Goal: Information Seeking & Learning: Learn about a topic

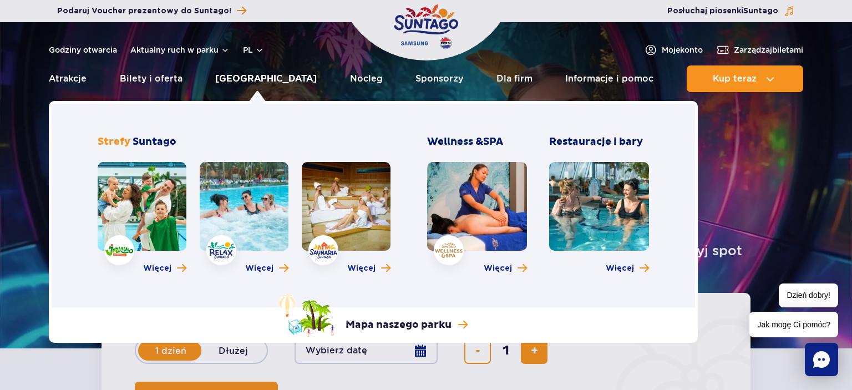
click at [267, 83] on link "[GEOGRAPHIC_DATA]" at bounding box center [265, 78] width 101 height 27
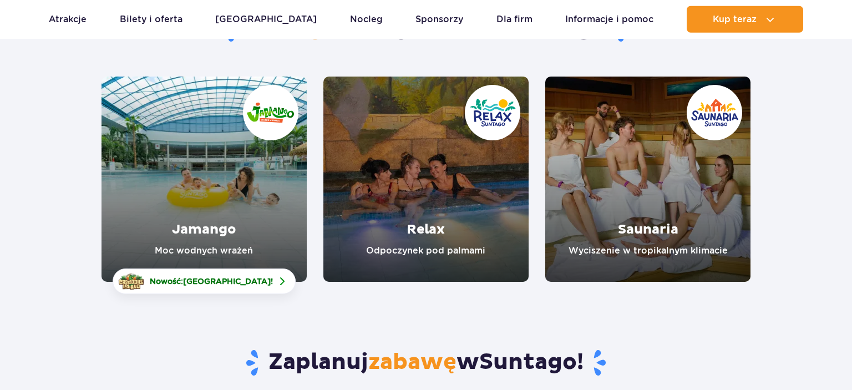
scroll to position [175, 0]
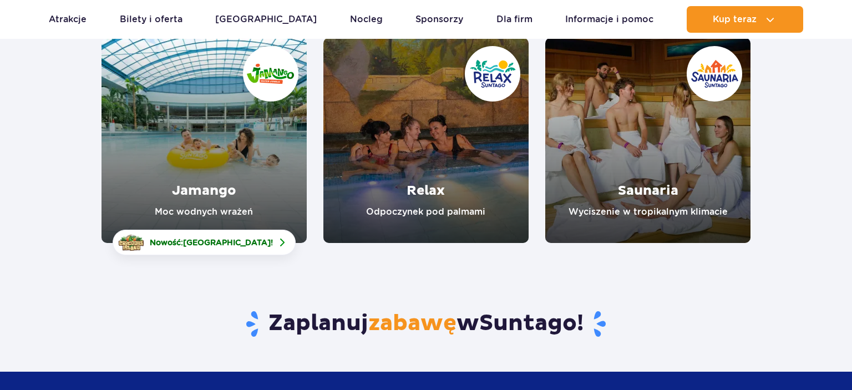
click at [206, 156] on link "Jamango" at bounding box center [203, 140] width 205 height 205
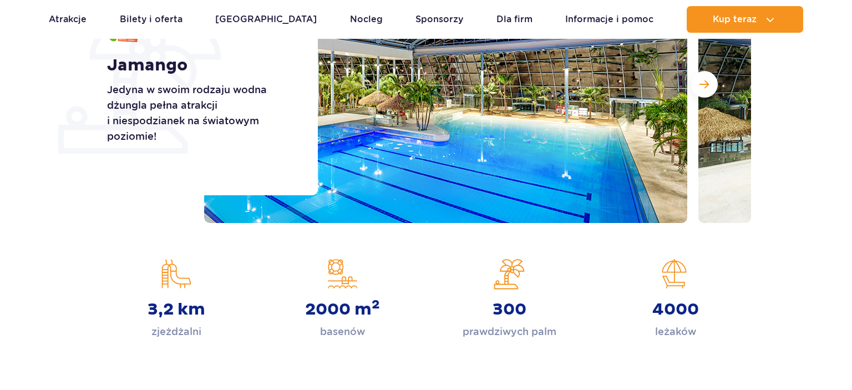
scroll to position [58, 0]
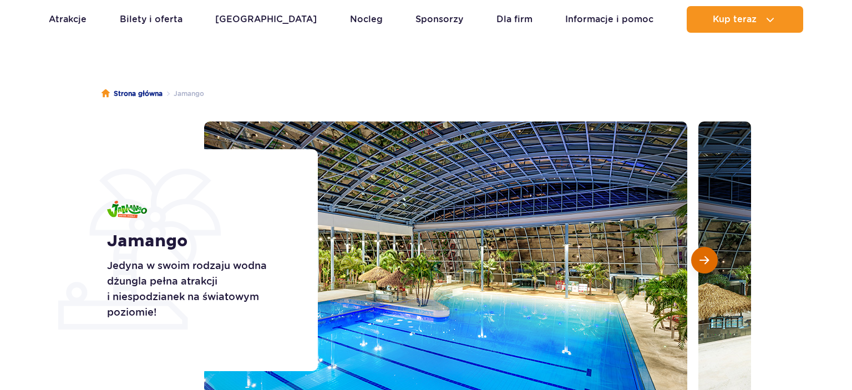
click at [709, 261] on span "Następny slajd" at bounding box center [703, 260] width 9 height 10
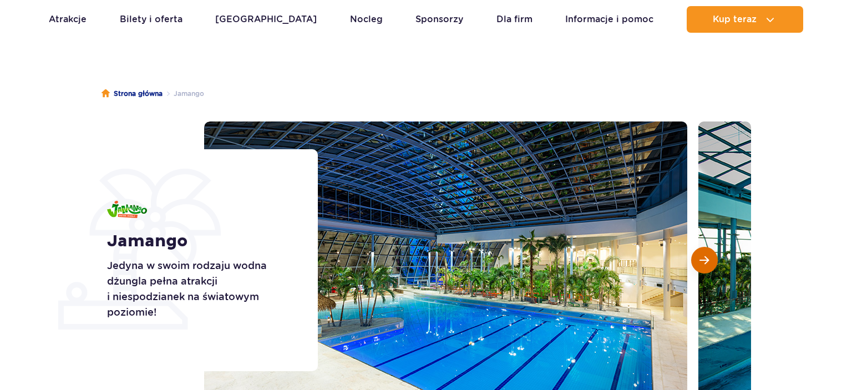
click at [709, 261] on span "Następny slajd" at bounding box center [703, 260] width 9 height 10
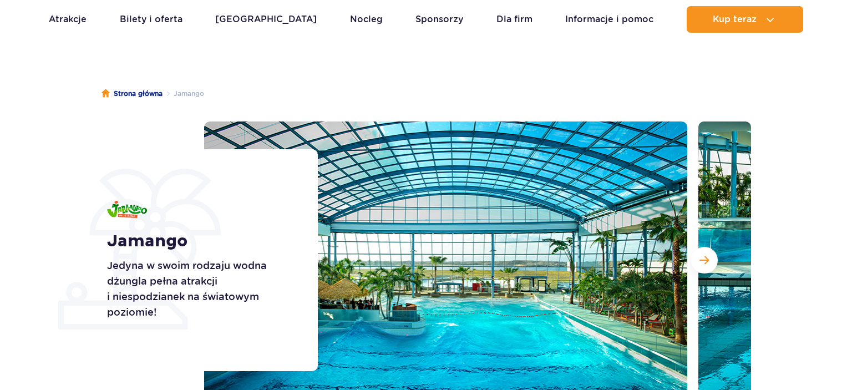
scroll to position [117, 0]
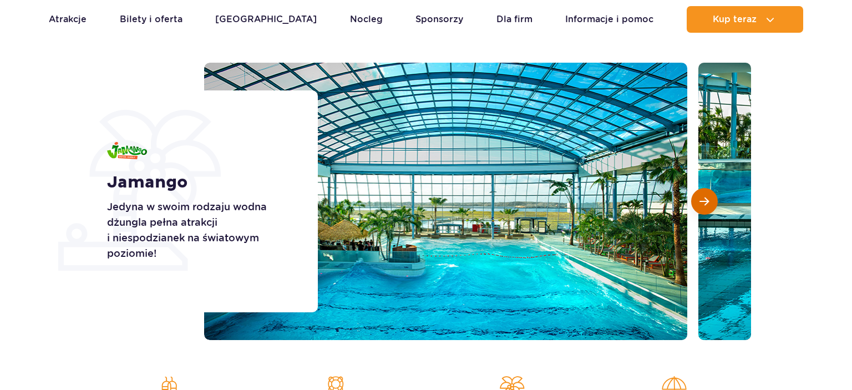
click at [706, 203] on span "Następny slajd" at bounding box center [703, 201] width 9 height 10
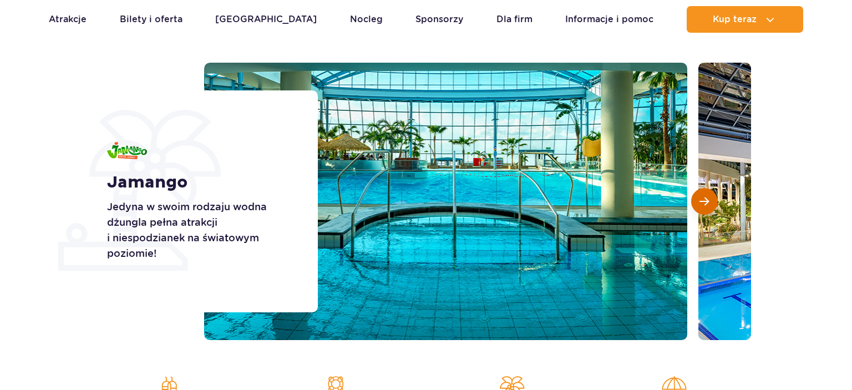
click at [707, 202] on span "Następny slajd" at bounding box center [703, 201] width 9 height 10
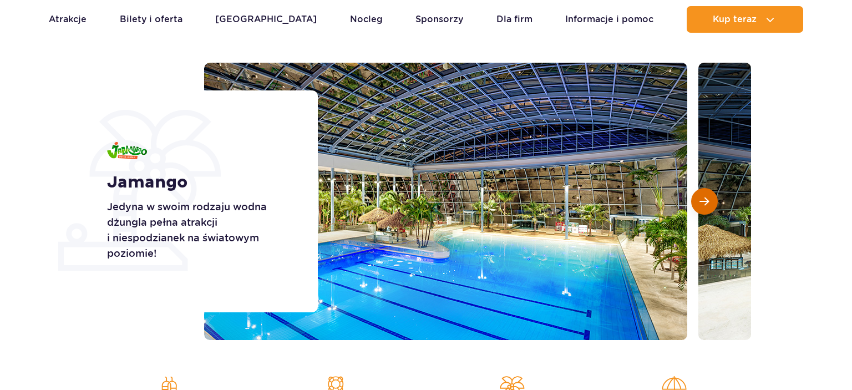
click at [707, 202] on span "Następny slajd" at bounding box center [703, 201] width 9 height 10
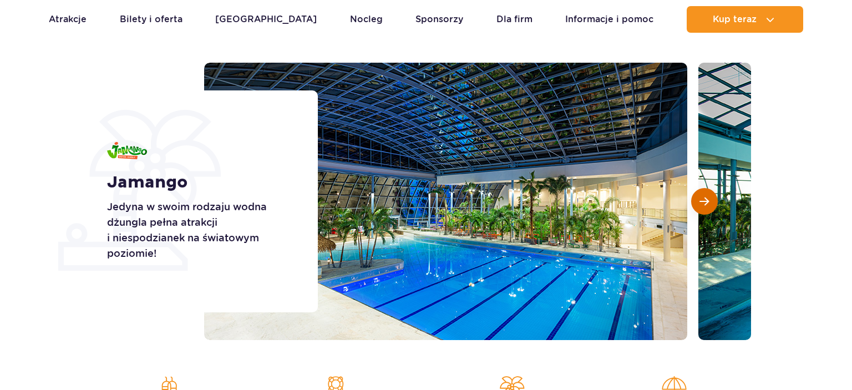
click at [707, 202] on span "Następny slajd" at bounding box center [703, 201] width 9 height 10
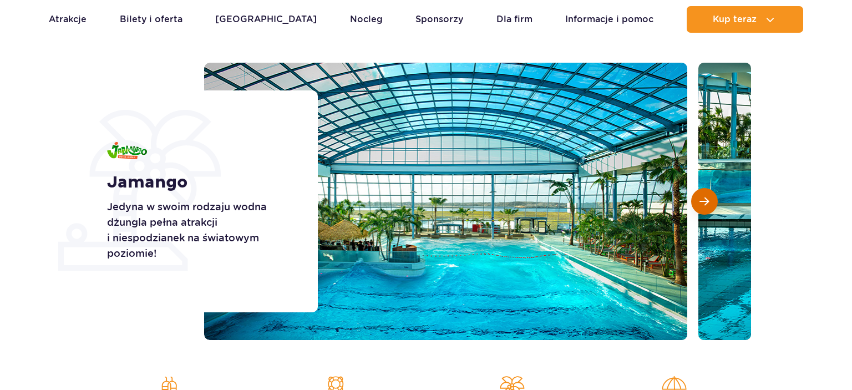
click at [707, 202] on span "Następny slajd" at bounding box center [703, 201] width 9 height 10
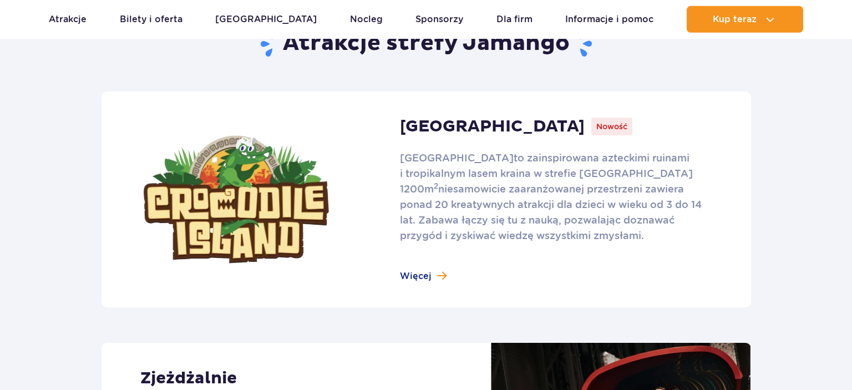
scroll to position [820, 0]
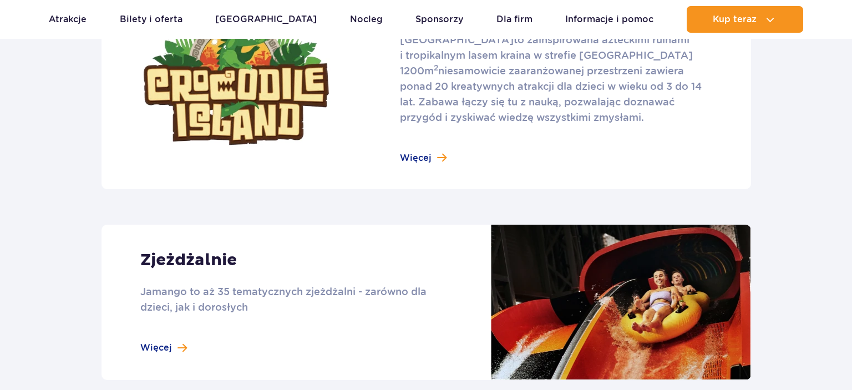
click at [418, 156] on link at bounding box center [425, 81] width 649 height 216
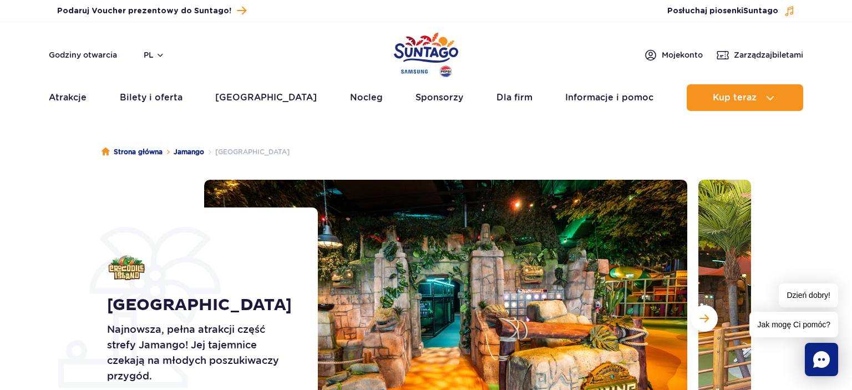
scroll to position [117, 0]
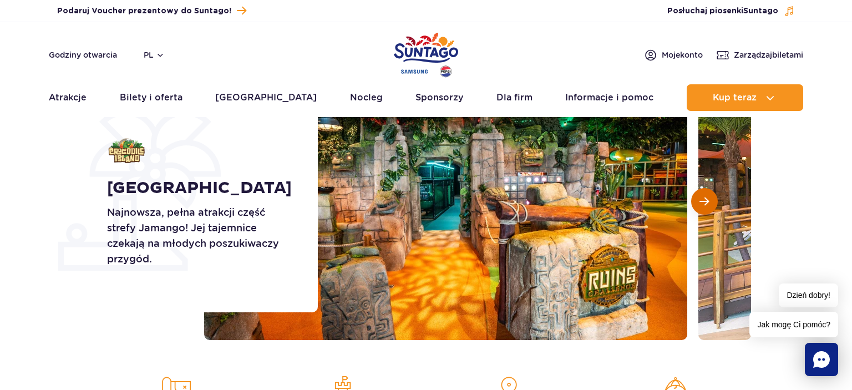
click at [710, 205] on button "Następny slajd" at bounding box center [704, 201] width 27 height 27
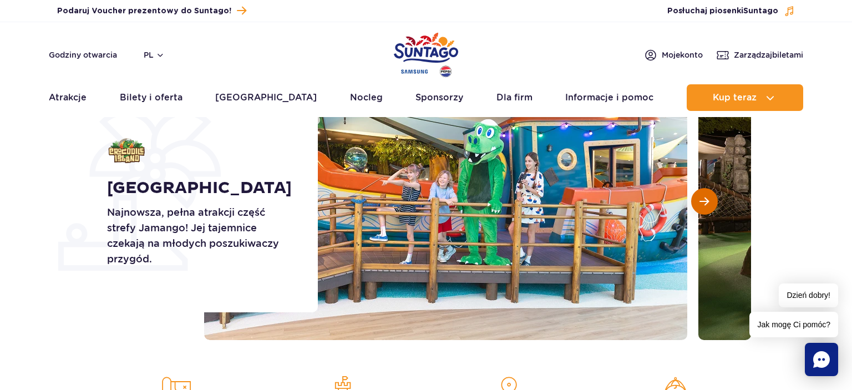
click at [710, 205] on button "Następny slajd" at bounding box center [704, 201] width 27 height 27
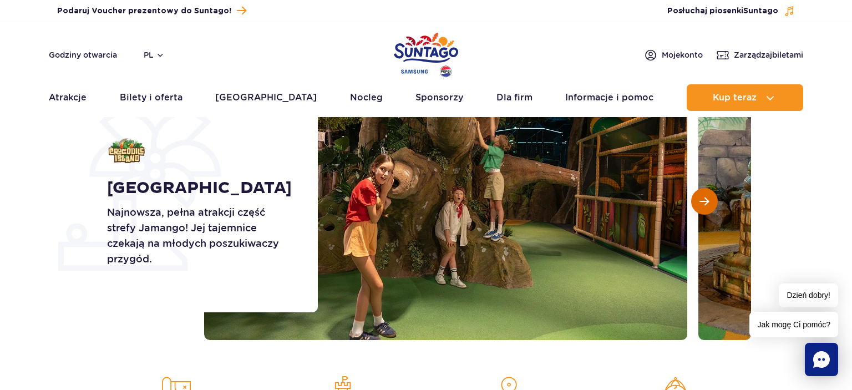
click at [710, 205] on button "Następny slajd" at bounding box center [704, 201] width 27 height 27
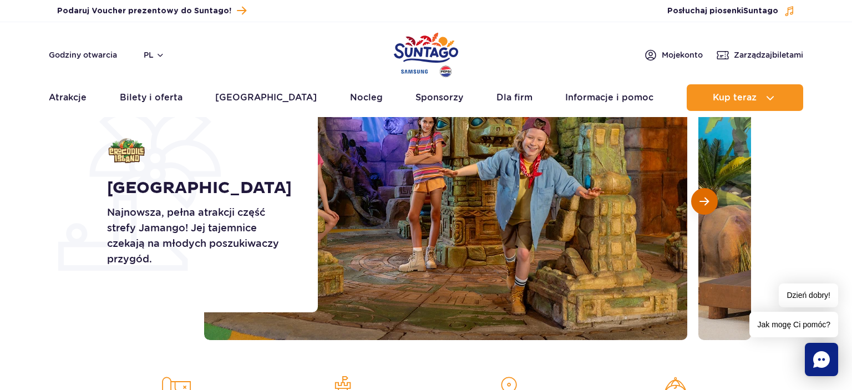
click at [710, 205] on button "Następny slajd" at bounding box center [704, 201] width 27 height 27
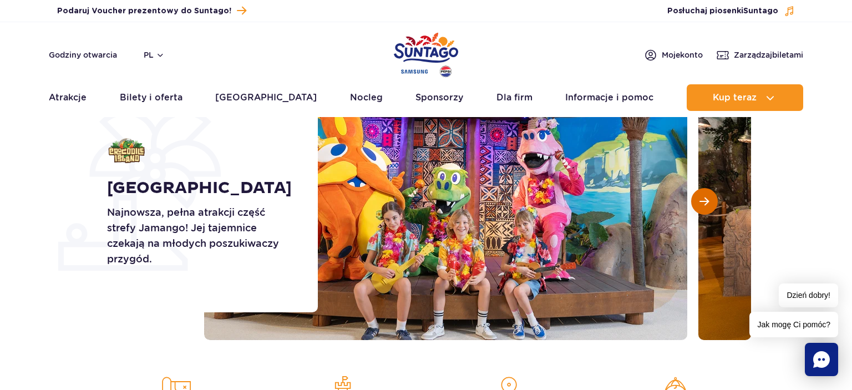
click at [710, 205] on button "Następny slajd" at bounding box center [704, 201] width 27 height 27
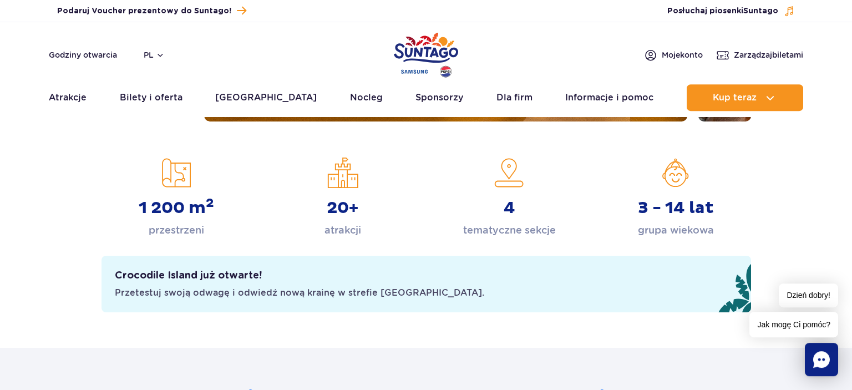
scroll to position [351, 0]
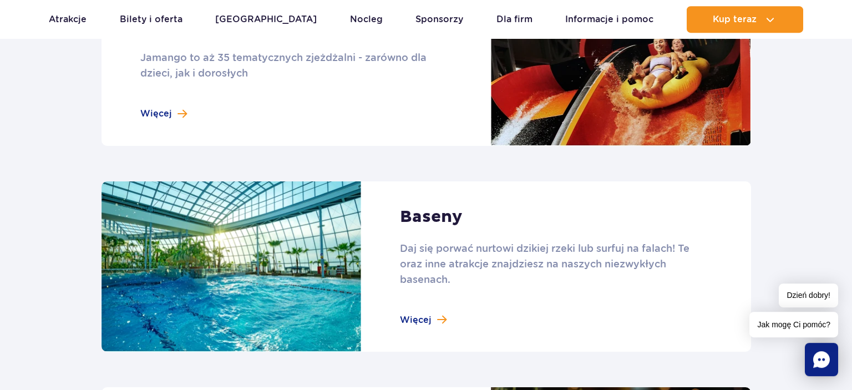
scroll to position [1053, 0]
click at [420, 323] on link at bounding box center [425, 266] width 649 height 171
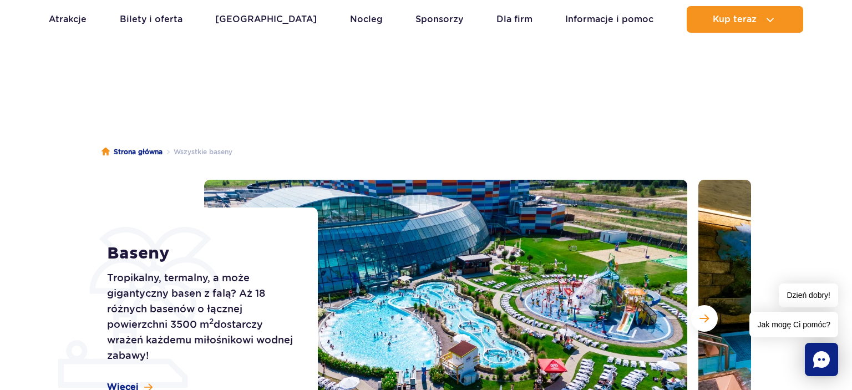
scroll to position [117, 0]
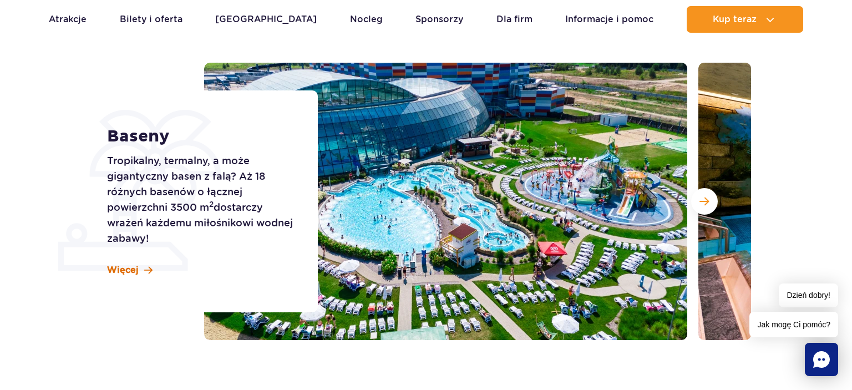
click at [131, 272] on span "Więcej" at bounding box center [123, 270] width 32 height 12
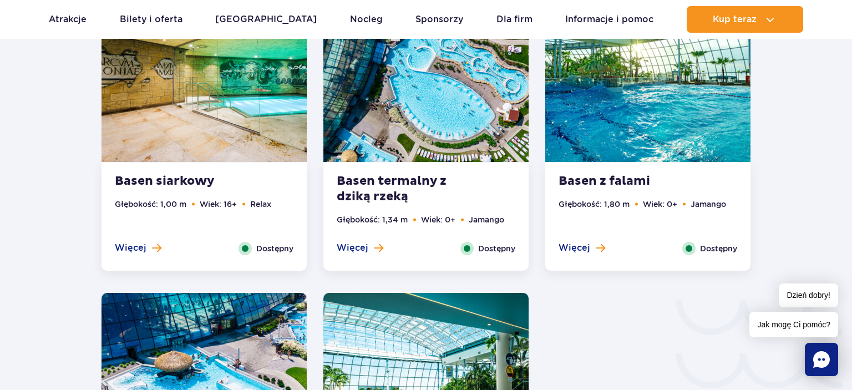
scroll to position [1612, 0]
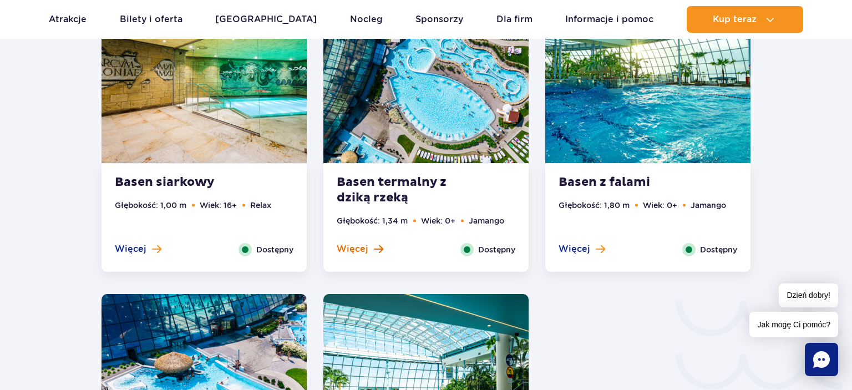
click at [350, 247] on span "Więcej" at bounding box center [353, 249] width 32 height 12
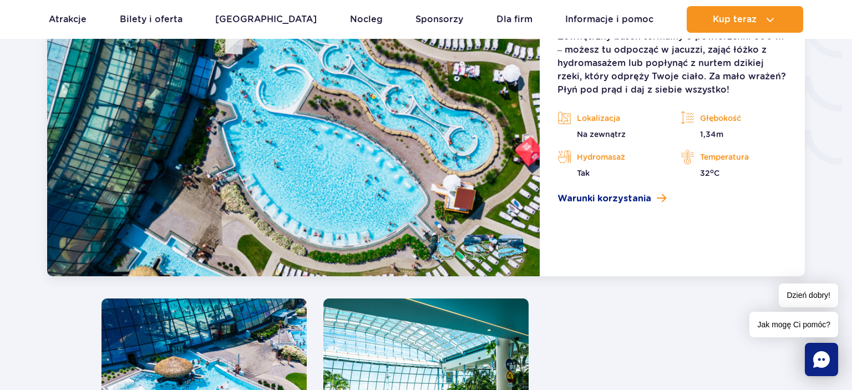
scroll to position [1959, 0]
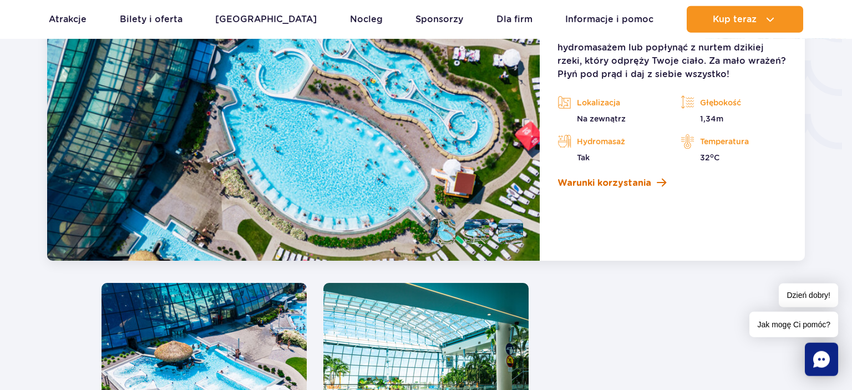
click at [628, 181] on span "Warunki korzystania" at bounding box center [604, 182] width 94 height 13
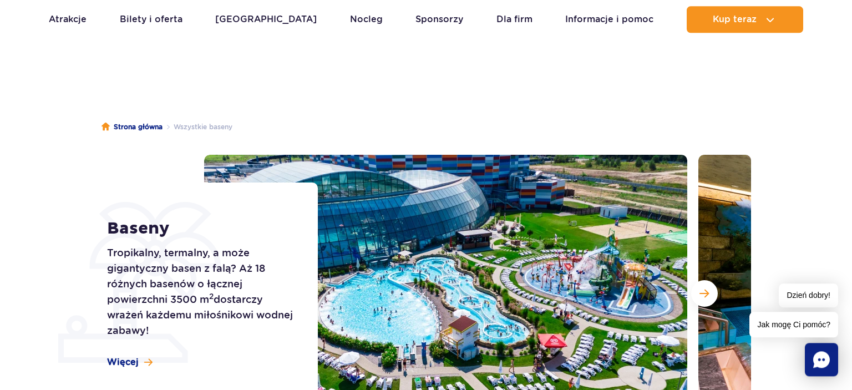
scroll to position [0, 0]
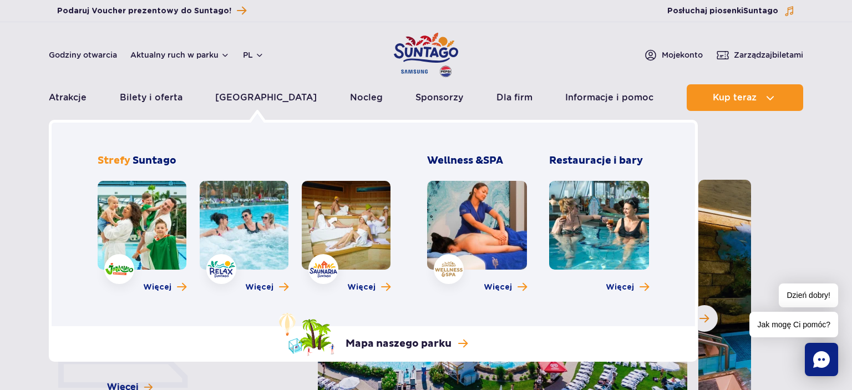
click at [252, 217] on link at bounding box center [244, 225] width 89 height 89
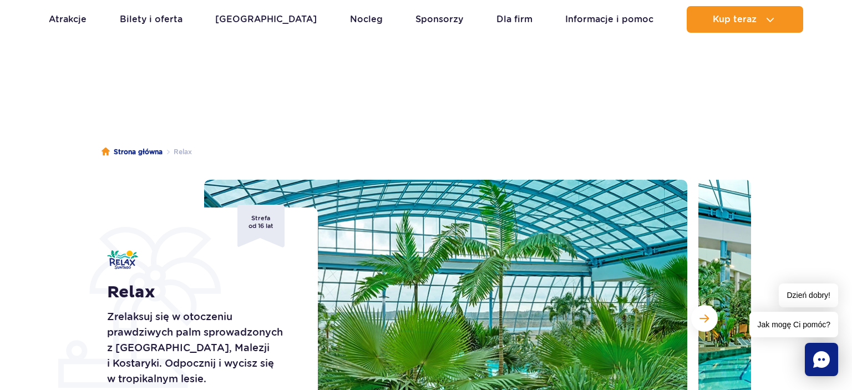
scroll to position [117, 0]
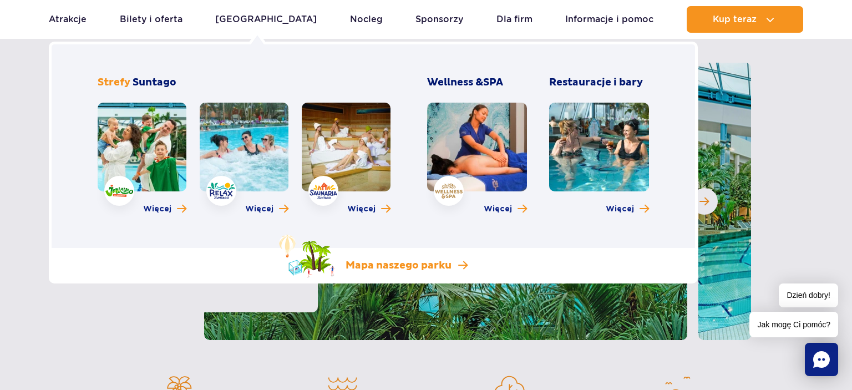
click at [416, 264] on p "Mapa naszego parku" at bounding box center [398, 265] width 106 height 13
click at [603, 147] on link at bounding box center [599, 147] width 100 height 89
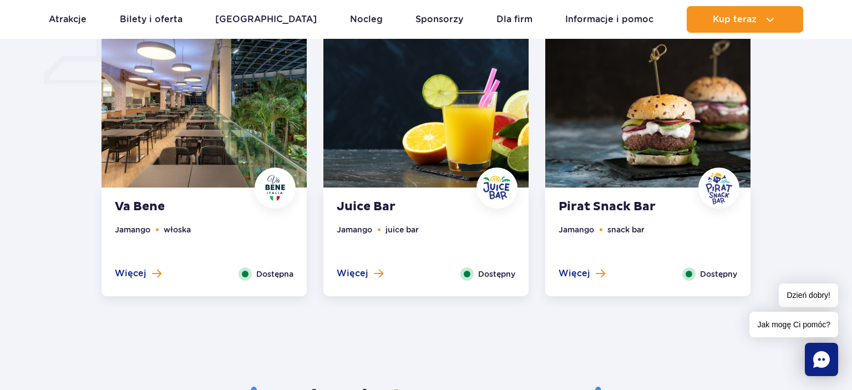
scroll to position [936, 0]
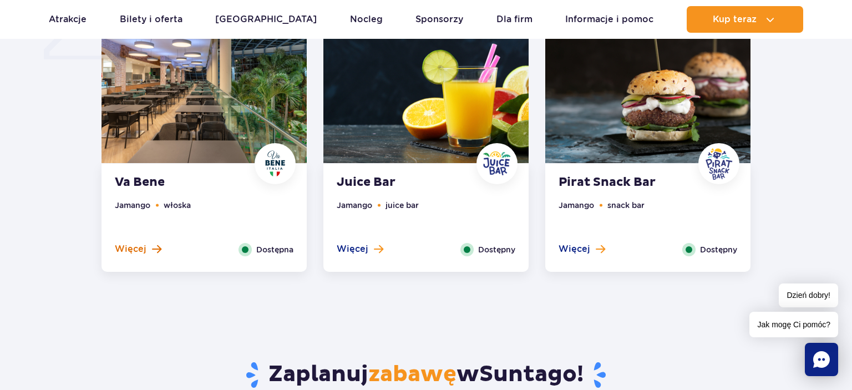
click at [154, 254] on span at bounding box center [156, 249] width 9 height 10
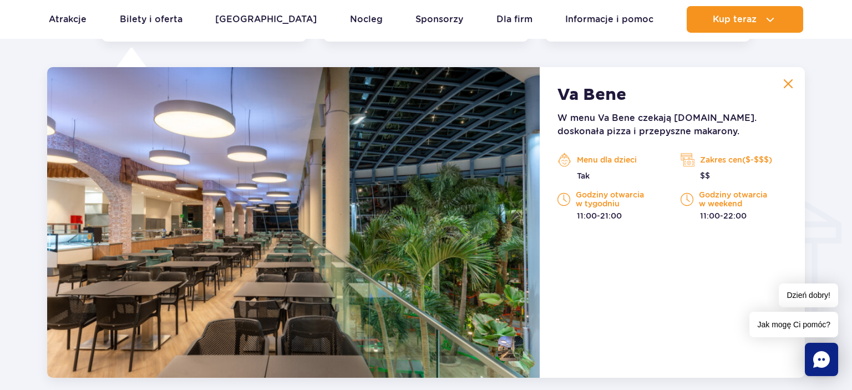
scroll to position [1167, 0]
click at [716, 162] on p "Zakres cen($-$$$)" at bounding box center [733, 159] width 106 height 17
click at [715, 162] on p "Zakres cen($-$$$)" at bounding box center [733, 159] width 106 height 17
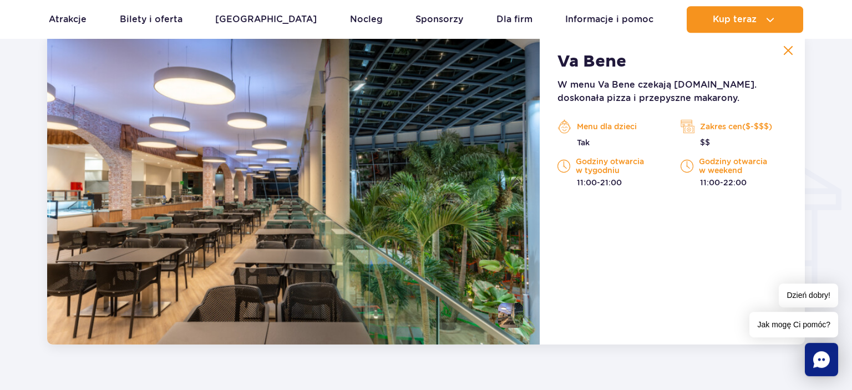
scroll to position [1225, 0]
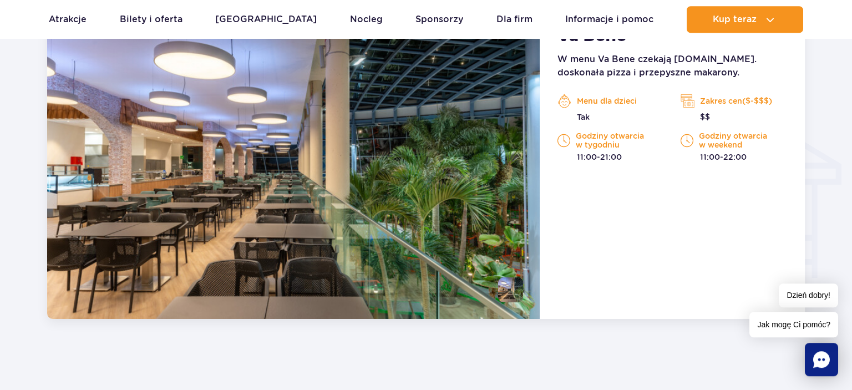
click at [576, 261] on div "Va Bene W menu Va Bene czekają m.in. doskonała pizza i przepyszne makarony. Men…" at bounding box center [671, 163] width 265 height 311
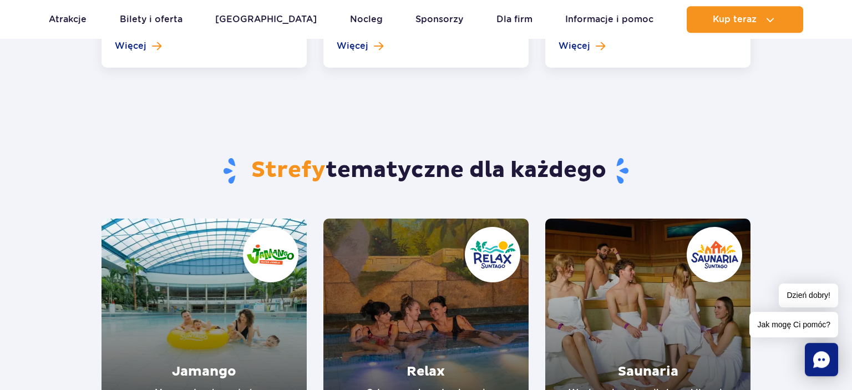
scroll to position [2338, 0]
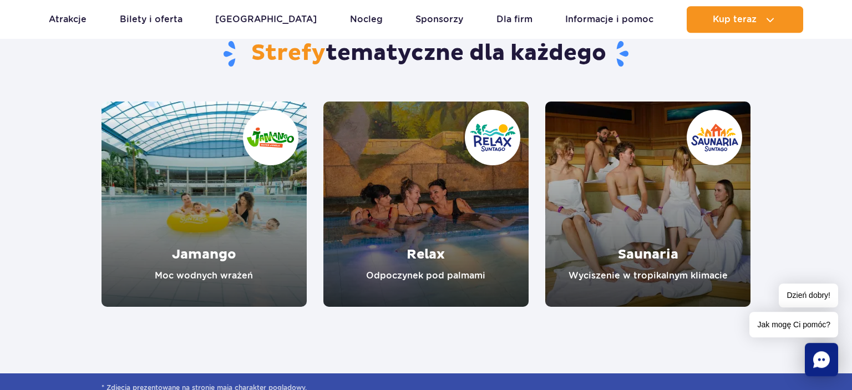
click at [644, 218] on link "Saunaria" at bounding box center [647, 203] width 205 height 205
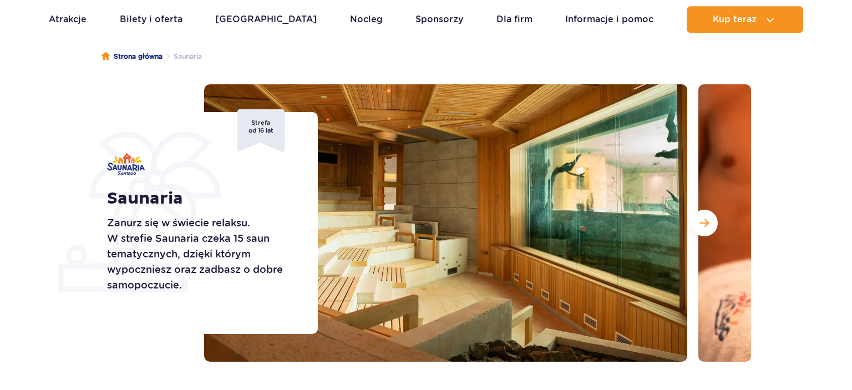
scroll to position [175, 0]
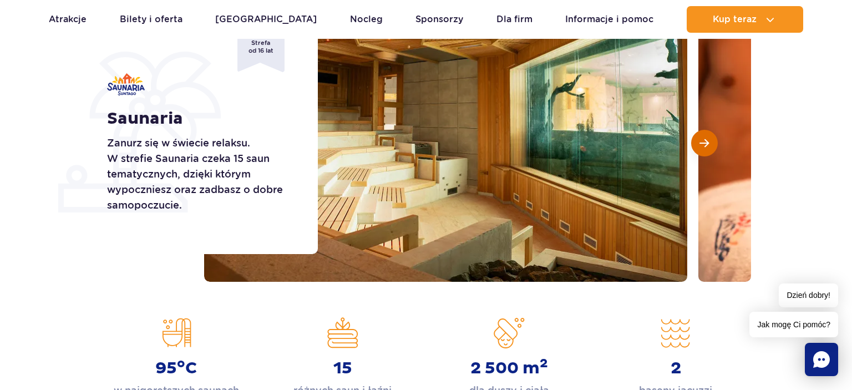
click at [701, 141] on span "Następny slajd" at bounding box center [703, 143] width 9 height 10
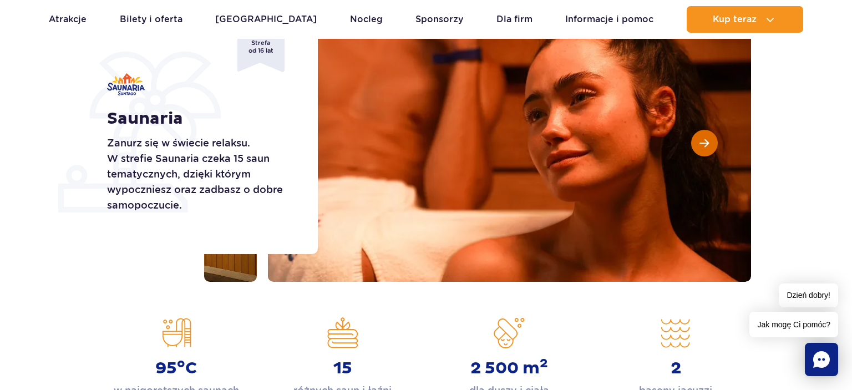
click at [699, 145] on button "Następny slajd" at bounding box center [704, 143] width 27 height 27
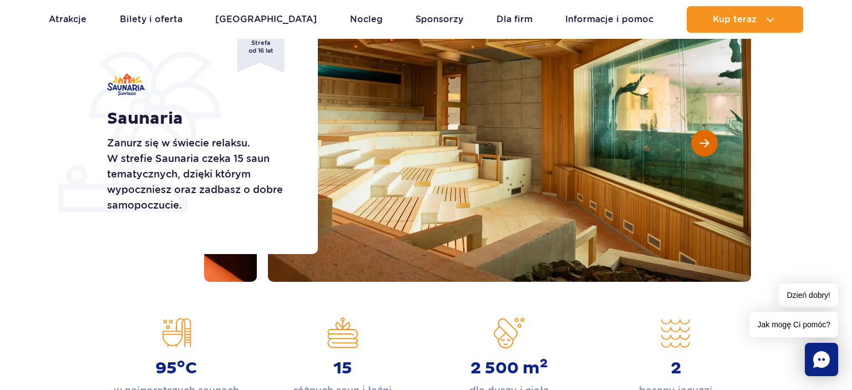
click at [699, 145] on button "Następny slajd" at bounding box center [704, 143] width 27 height 27
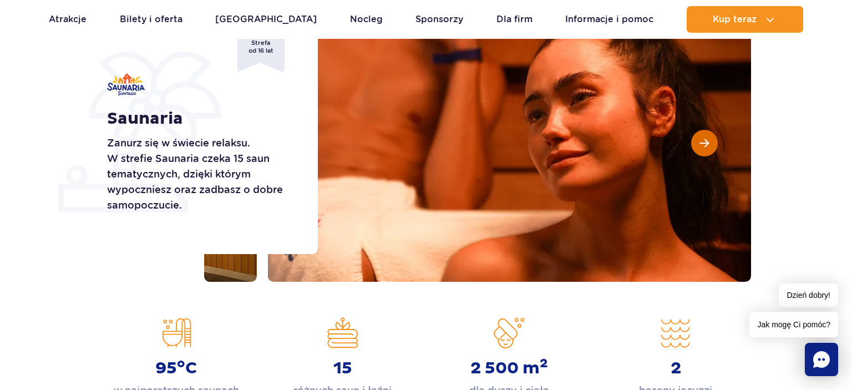
click at [699, 145] on button "Następny slajd" at bounding box center [704, 143] width 27 height 27
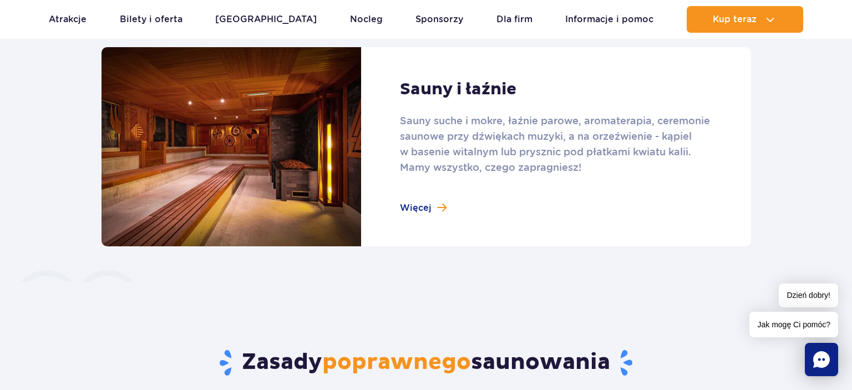
scroll to position [761, 0]
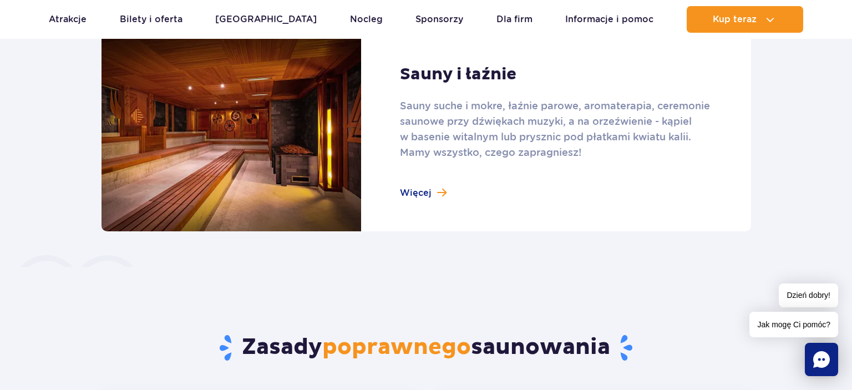
click at [431, 189] on link at bounding box center [425, 131] width 649 height 199
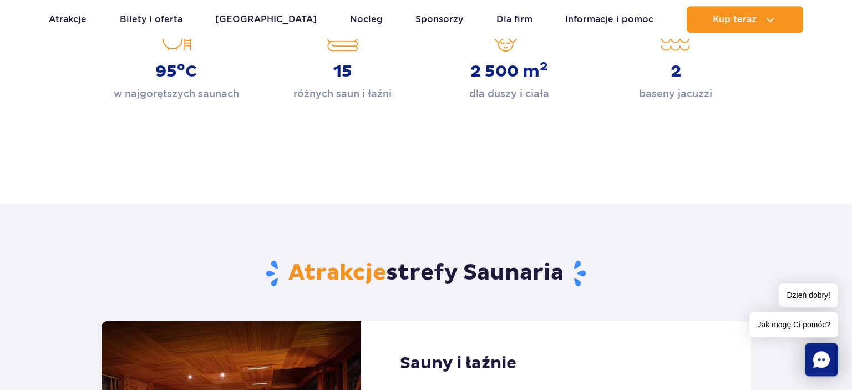
scroll to position [468, 0]
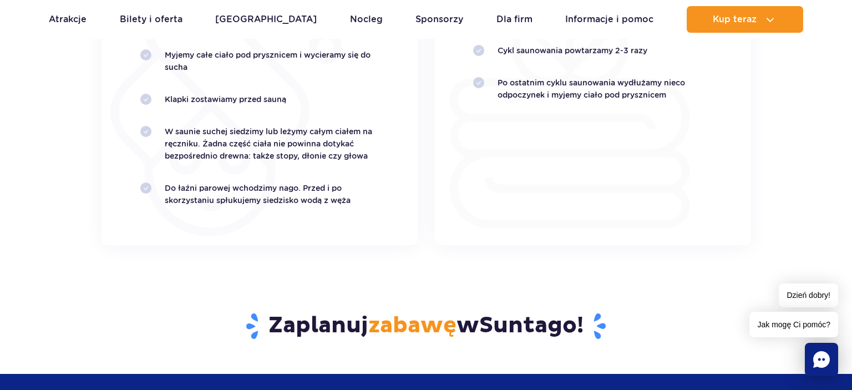
scroll to position [2517, 0]
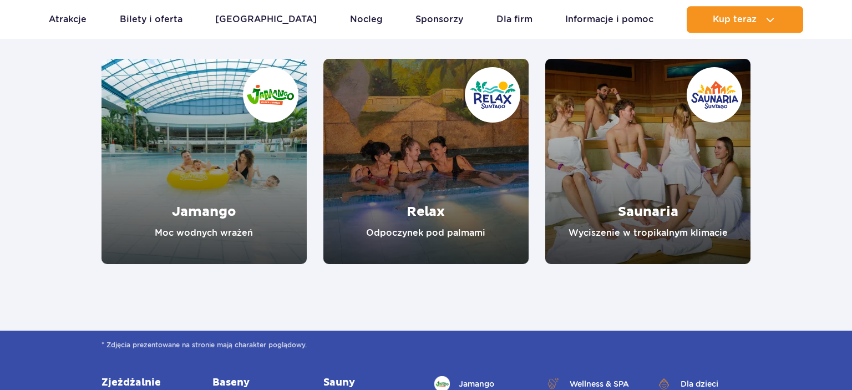
scroll to position [2045, 0]
click at [419, 169] on link "Relax" at bounding box center [425, 161] width 205 height 205
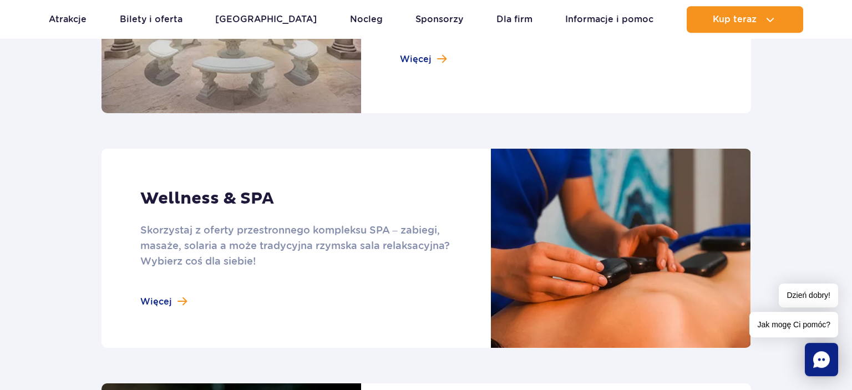
scroll to position [761, 0]
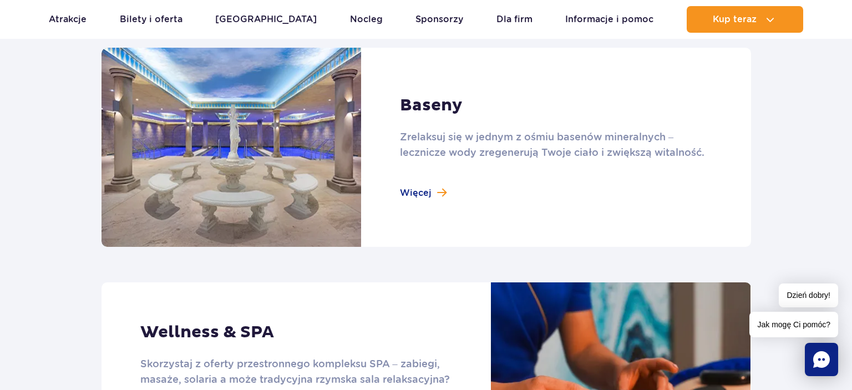
click at [429, 191] on link at bounding box center [425, 147] width 649 height 199
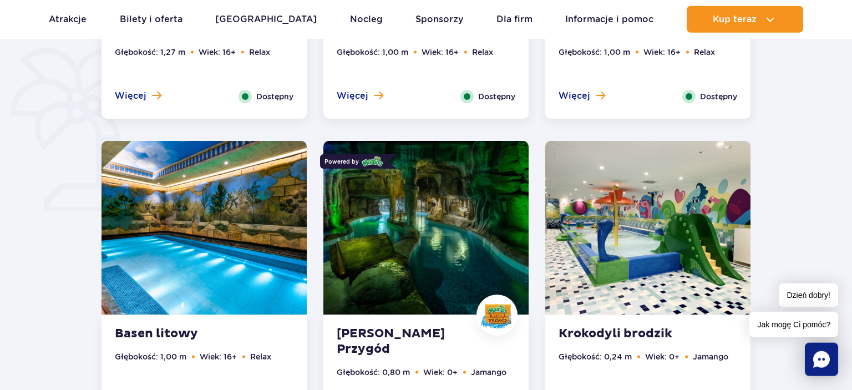
scroll to position [936, 0]
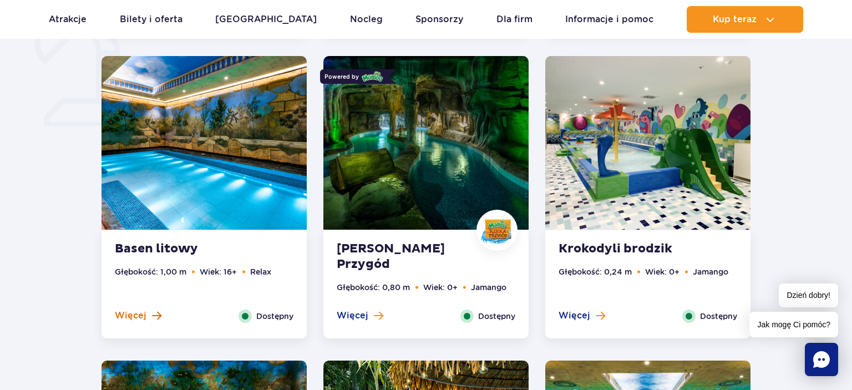
click at [150, 313] on button "Więcej" at bounding box center [138, 315] width 47 height 12
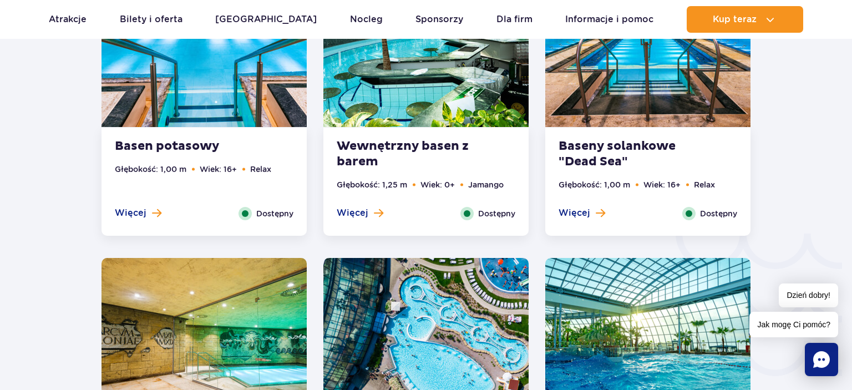
scroll to position [1702, 0]
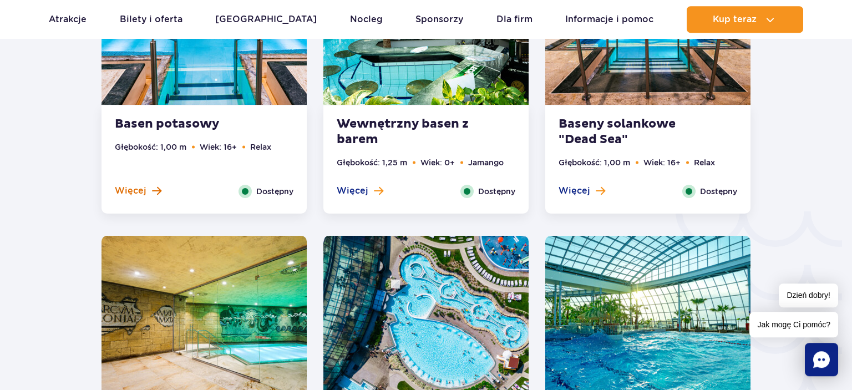
click at [157, 194] on span at bounding box center [156, 191] width 9 height 10
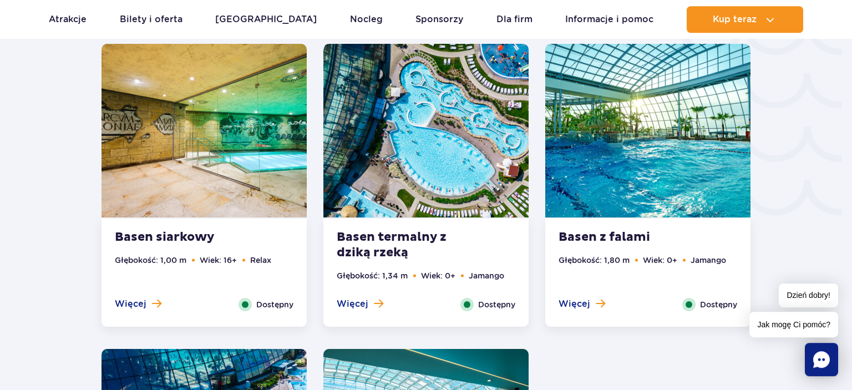
scroll to position [1948, 0]
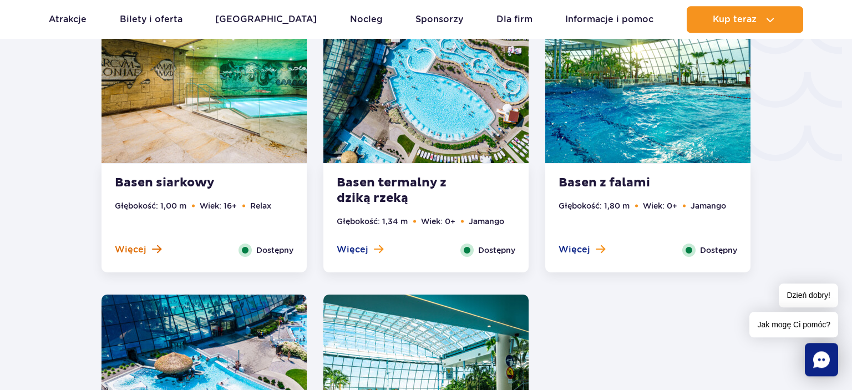
click at [159, 250] on span at bounding box center [156, 249] width 9 height 10
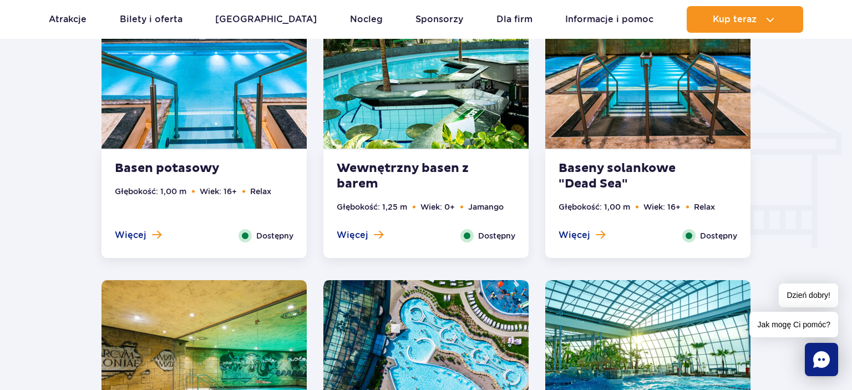
scroll to position [1315, 0]
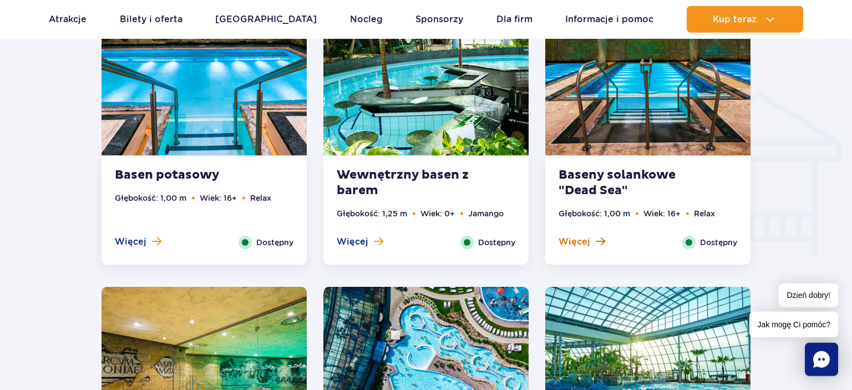
click at [578, 242] on span "Więcej" at bounding box center [574, 242] width 32 height 12
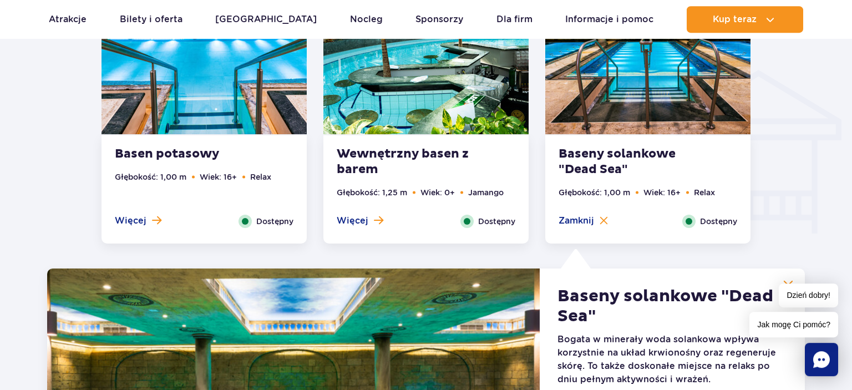
scroll to position [1245, 0]
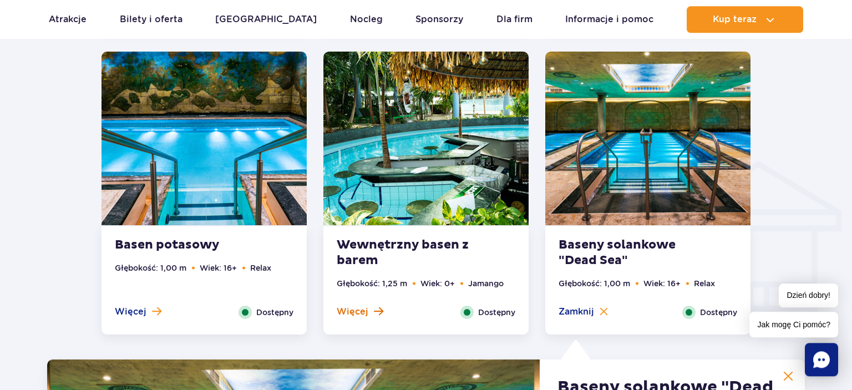
click at [355, 309] on span "Więcej" at bounding box center [353, 312] width 32 height 12
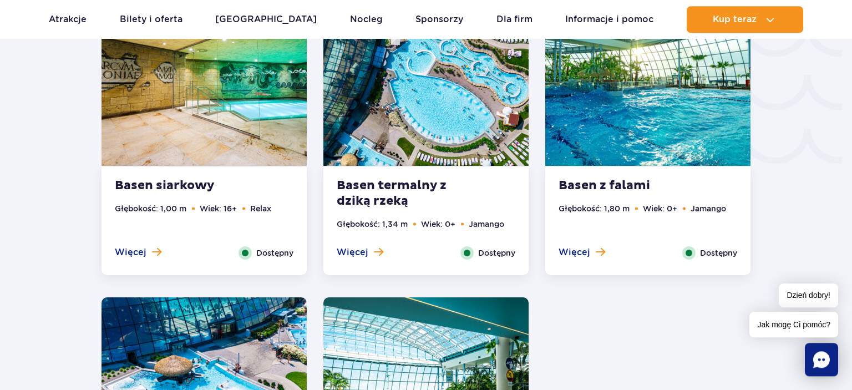
scroll to position [1948, 0]
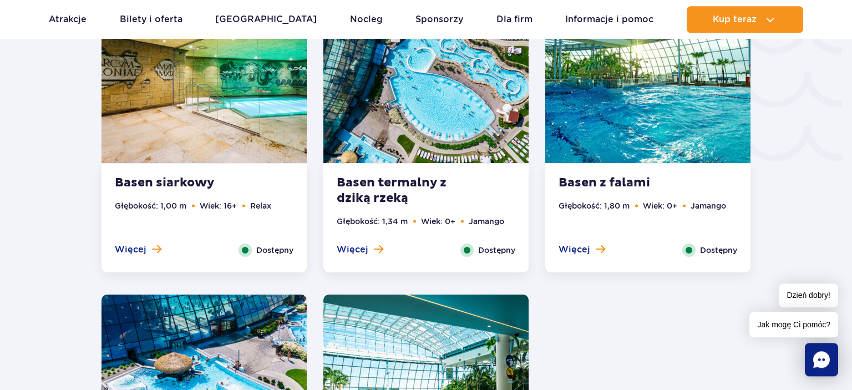
click at [340, 251] on span "Więcej" at bounding box center [353, 249] width 32 height 12
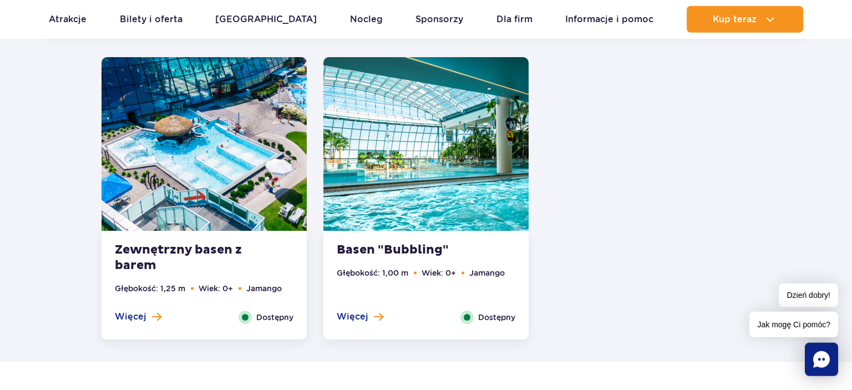
scroll to position [2193, 0]
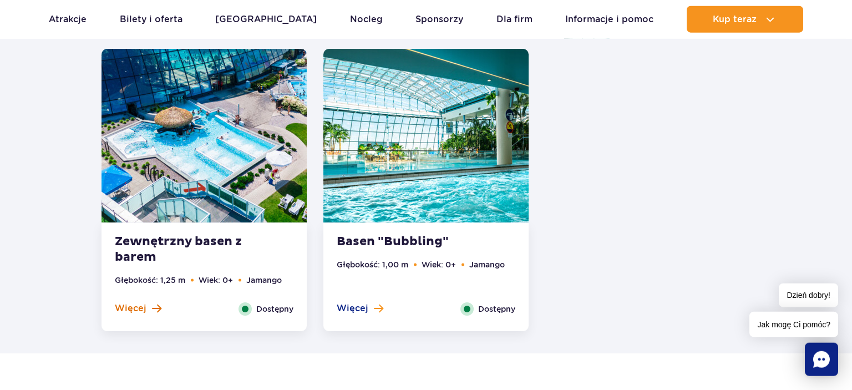
click at [136, 308] on span "Więcej" at bounding box center [131, 308] width 32 height 12
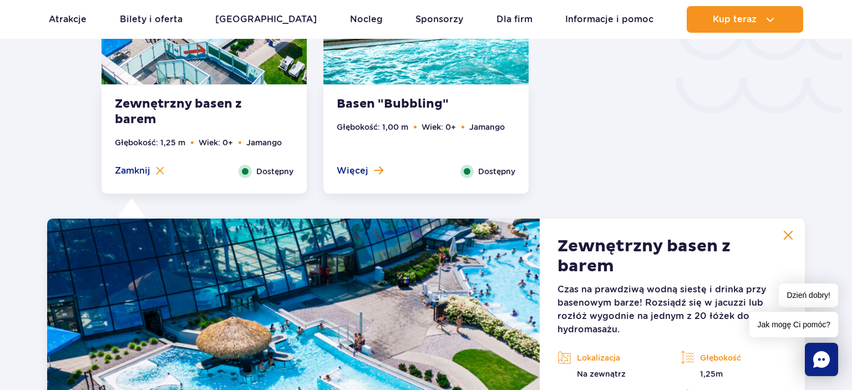
scroll to position [1972, 0]
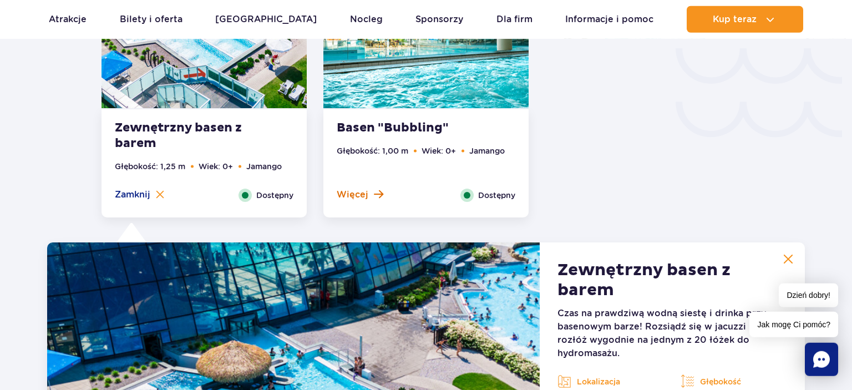
click at [355, 194] on span "Więcej" at bounding box center [353, 195] width 32 height 12
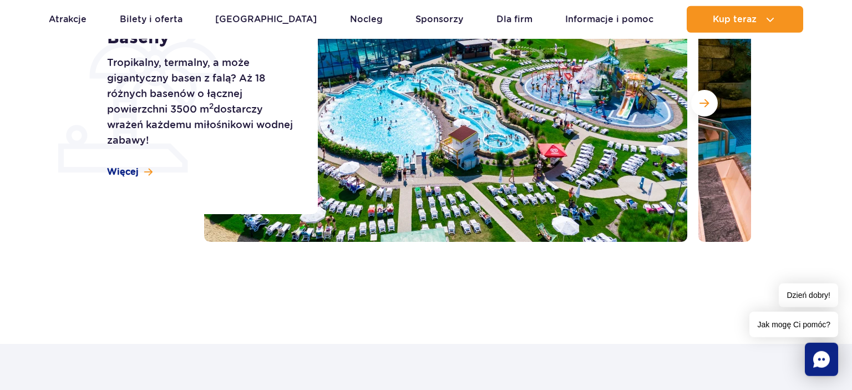
scroll to position [0, 0]
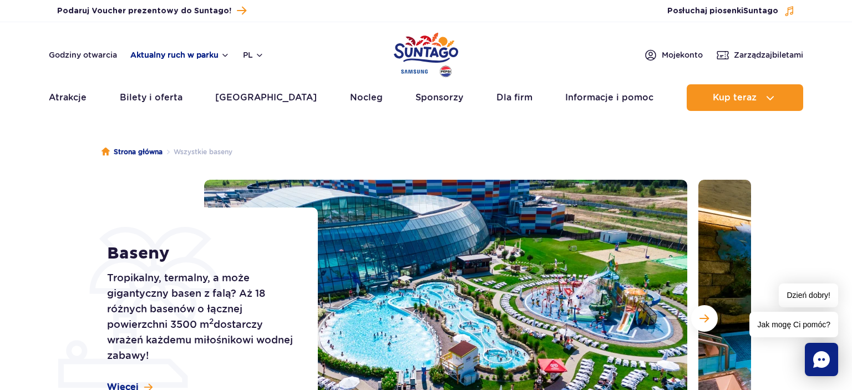
click at [207, 54] on button "Aktualny ruch w parku" at bounding box center [179, 54] width 99 height 9
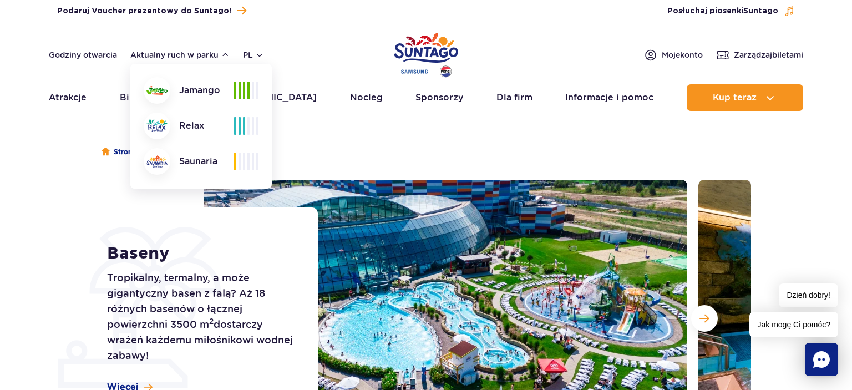
click at [325, 144] on ul "Strona główna Wszystkie baseny" at bounding box center [425, 151] width 649 height 55
